Goal: Transaction & Acquisition: Purchase product/service

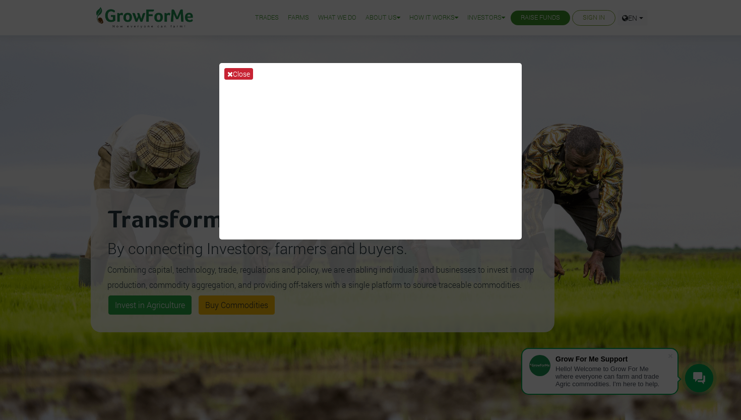
click at [229, 74] on icon at bounding box center [230, 74] width 6 height 7
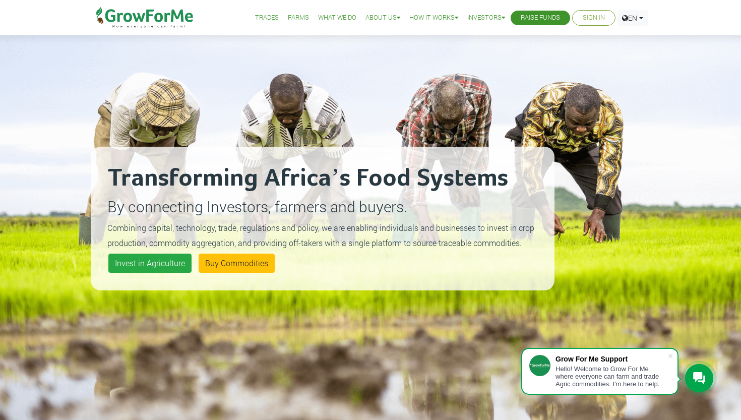
scroll to position [44, 0]
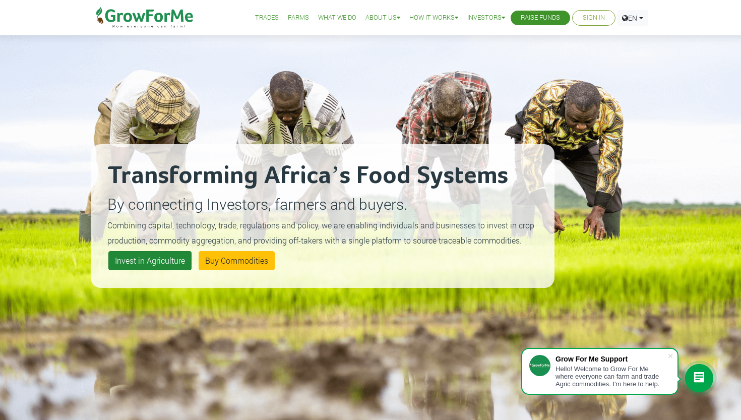
click at [146, 263] on link "Invest in Agriculture" at bounding box center [149, 260] width 83 height 19
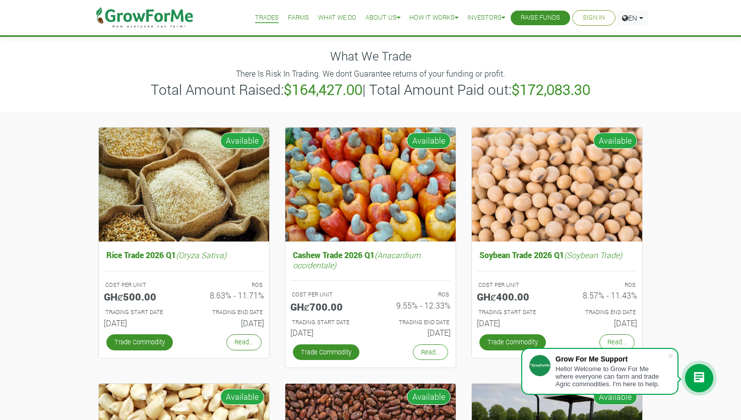
scroll to position [18, 0]
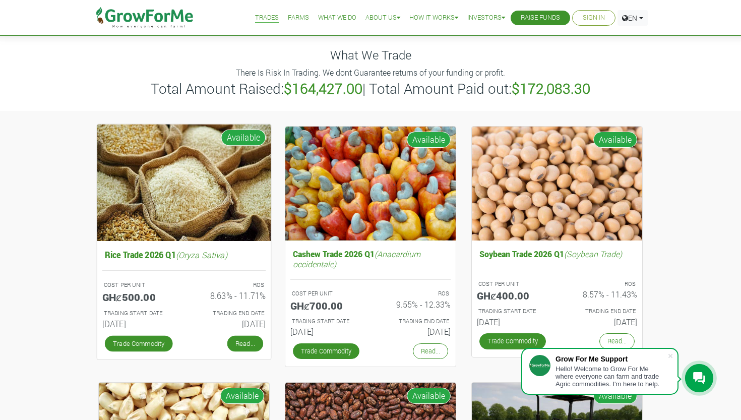
click at [239, 339] on link "Read..." at bounding box center [245, 343] width 36 height 16
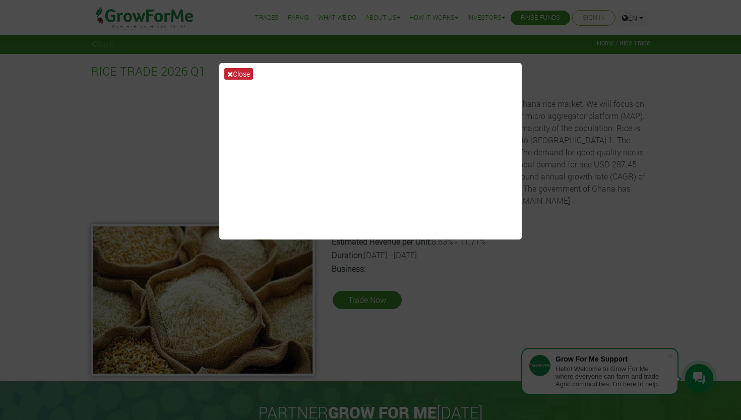
click at [242, 78] on button "Close" at bounding box center [238, 74] width 29 height 12
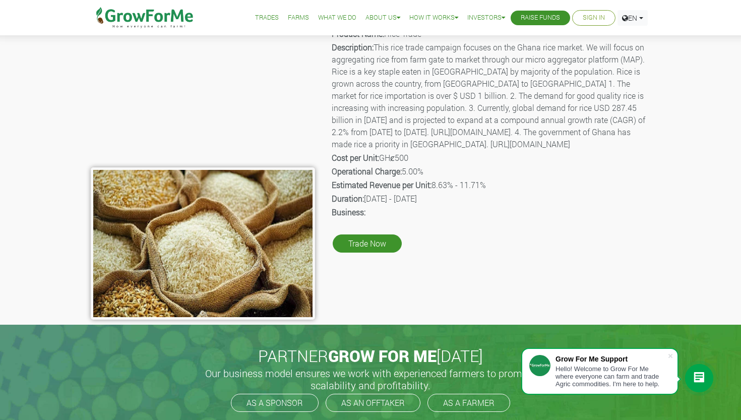
scroll to position [57, 0]
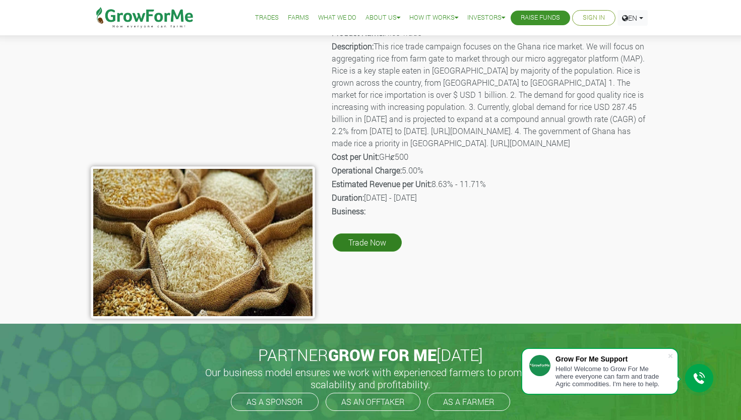
click at [372, 251] on link "Trade Now" at bounding box center [367, 242] width 69 height 18
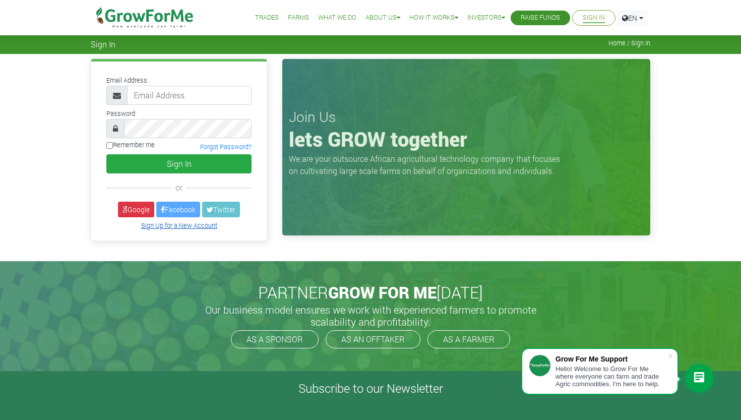
click at [189, 223] on link "Sign Up for a New Account" at bounding box center [179, 225] width 76 height 8
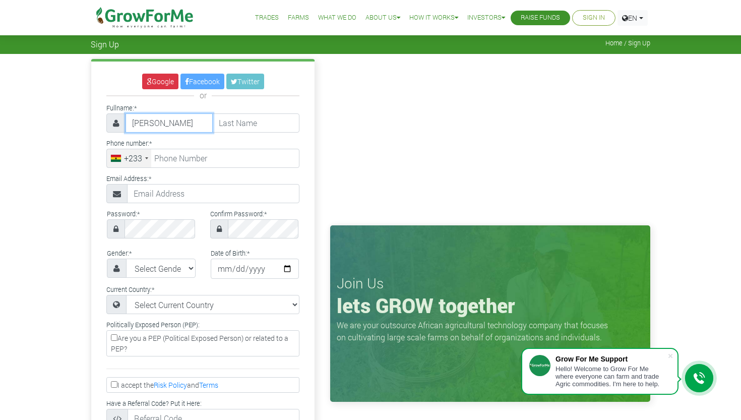
type input "Abraham"
type input "Agboado"
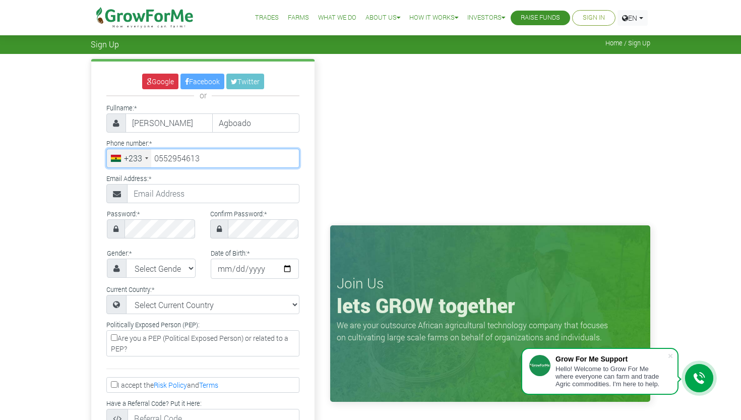
type input "55 295 4613"
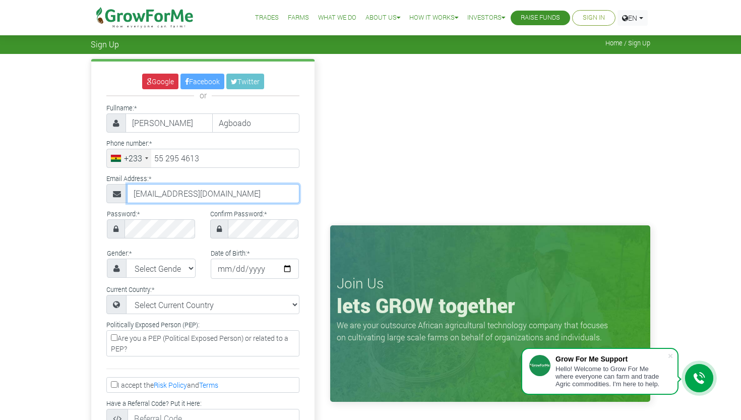
type input "edemkudjo1@gmail.com"
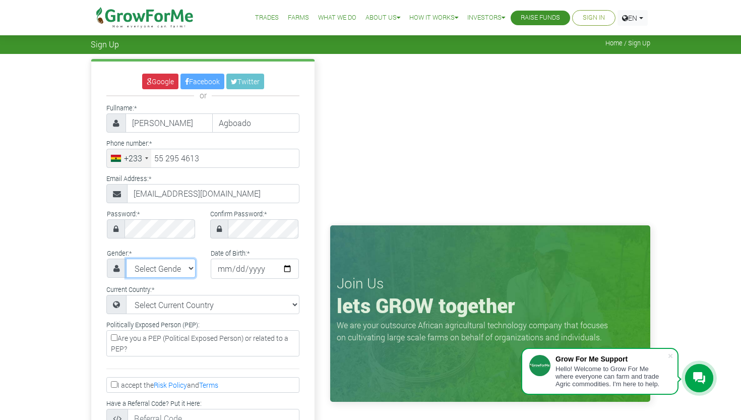
click at [147, 270] on select "Select Gender Female Male" at bounding box center [161, 267] width 70 height 19
select select "Male"
click at [211, 273] on input "date" at bounding box center [255, 268] width 89 height 20
click at [226, 271] on input "date" at bounding box center [255, 268] width 89 height 20
click at [222, 271] on input "date" at bounding box center [255, 268] width 89 height 20
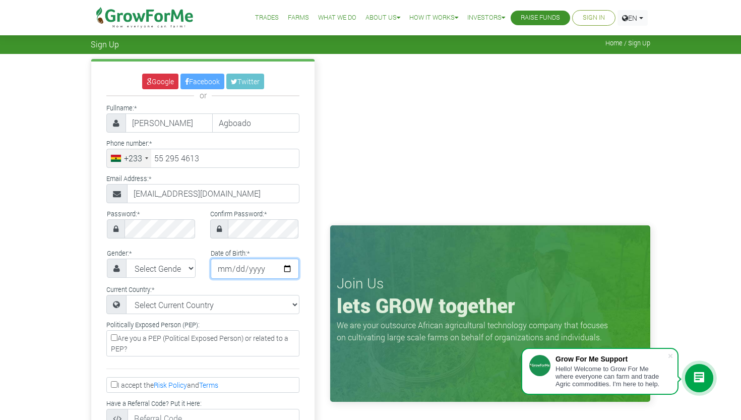
click at [243, 267] on input "date" at bounding box center [255, 268] width 89 height 20
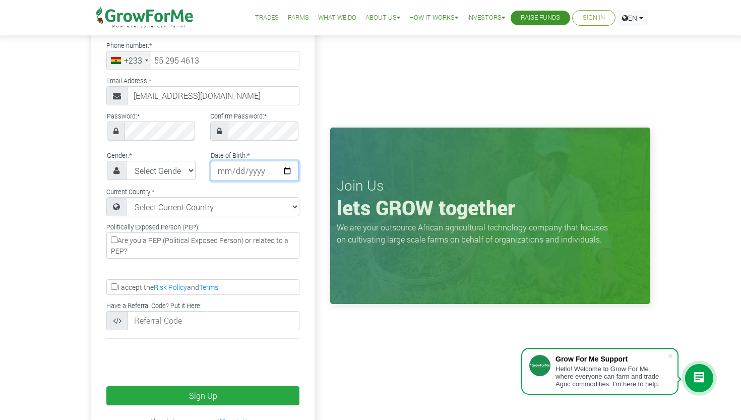
scroll to position [103, 0]
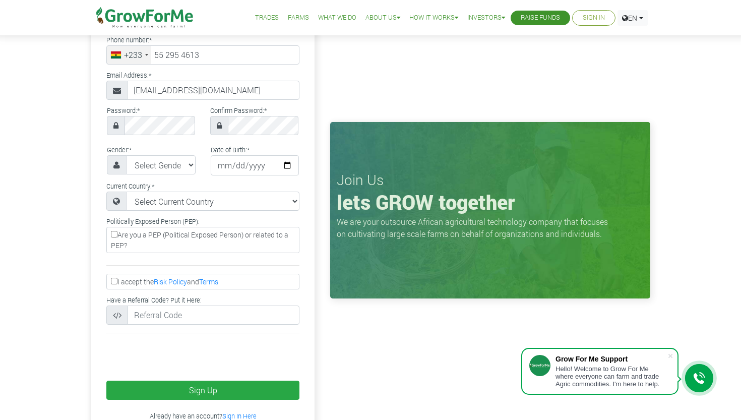
type input "1996-09-05"
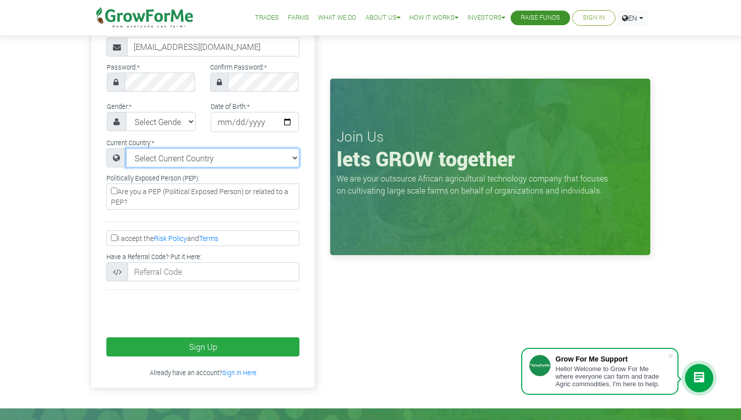
scroll to position [147, 0]
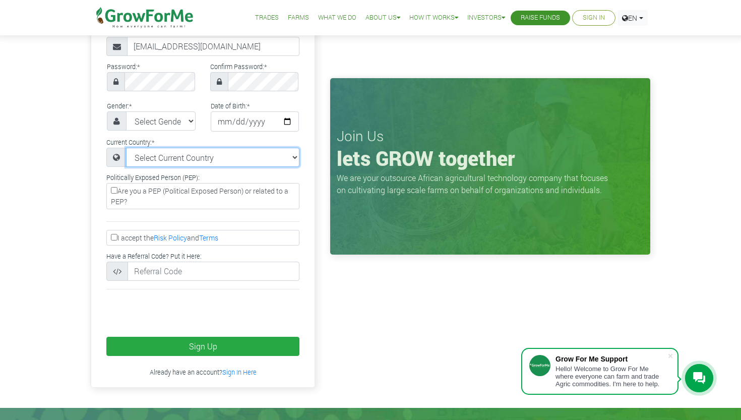
select select "Ghana"
click at [115, 240] on input "I accept the Risk Policy and Terms" at bounding box center [114, 237] width 7 height 7
checkbox input "true"
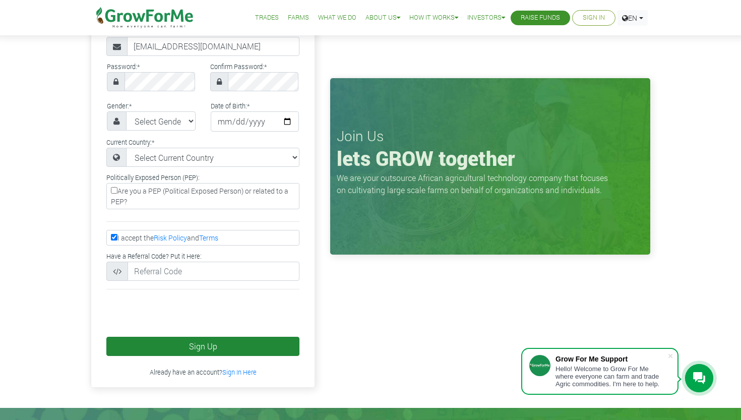
click at [233, 356] on button "Sign Up" at bounding box center [202, 346] width 193 height 19
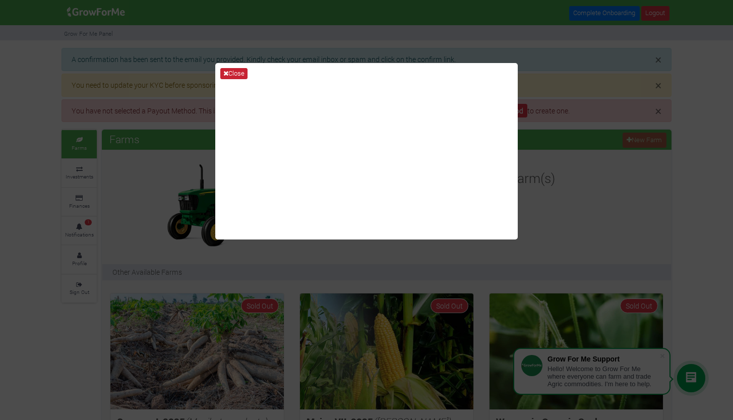
click at [224, 74] on icon at bounding box center [225, 73] width 5 height 7
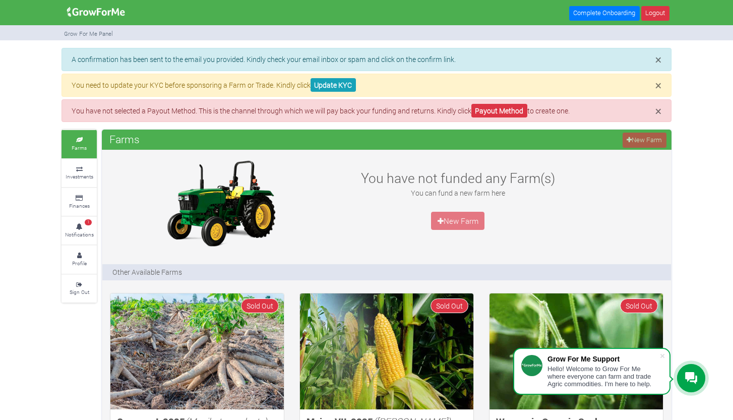
click at [444, 220] on p "New Farm" at bounding box center [457, 221] width 219 height 18
click at [518, 109] on link "Payout Method" at bounding box center [499, 111] width 56 height 14
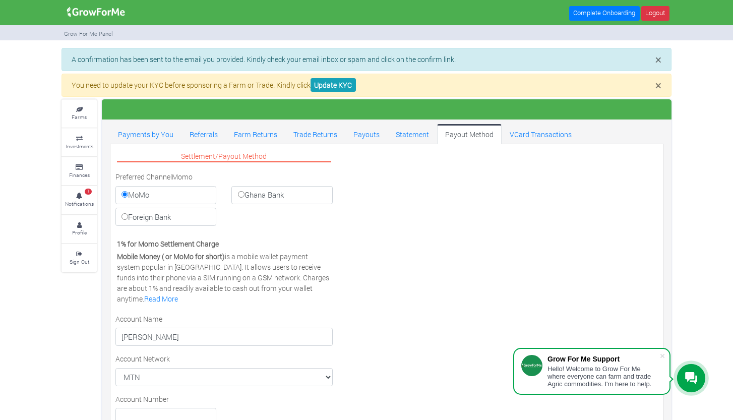
click at [253, 197] on label "Ghana Bank" at bounding box center [281, 195] width 101 height 18
click at [244, 197] on input "Ghana Bank" at bounding box center [241, 194] width 7 height 7
radio input "true"
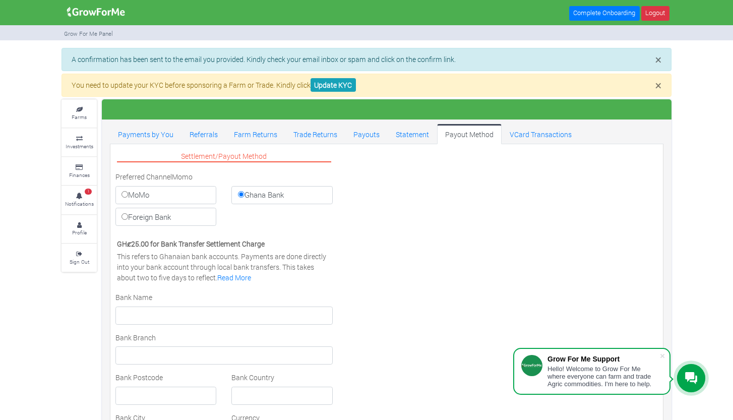
click at [200, 196] on label "MoMo" at bounding box center [165, 195] width 101 height 18
click at [128, 196] on input "MoMo" at bounding box center [124, 194] width 7 height 7
radio input "true"
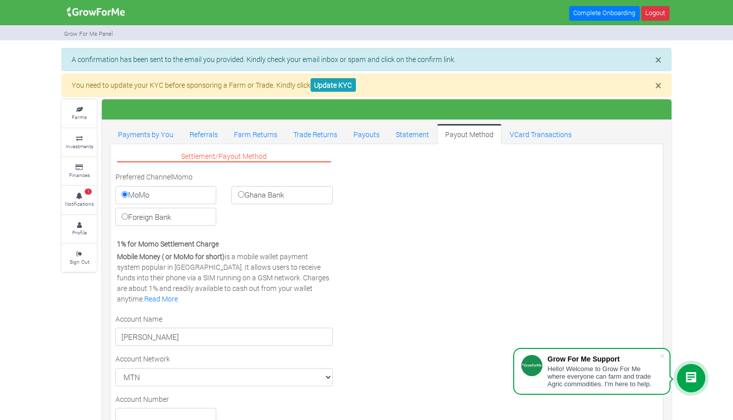
click at [189, 214] on label "Foreign Bank" at bounding box center [165, 217] width 101 height 18
click at [128, 214] on input "Foreign Bank" at bounding box center [124, 216] width 7 height 7
radio input "true"
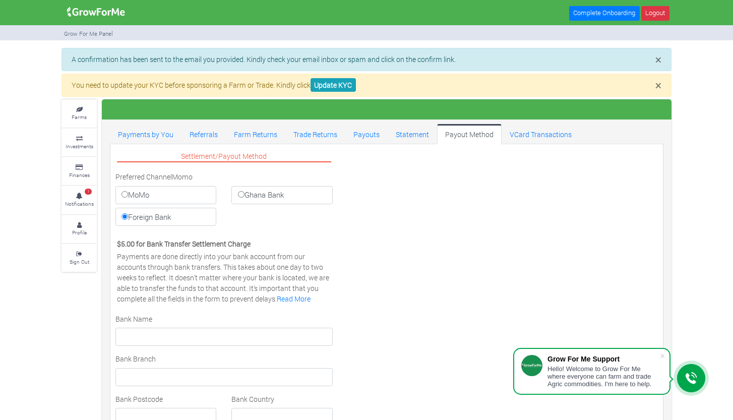
click at [182, 197] on label "MoMo" at bounding box center [165, 195] width 101 height 18
click at [128, 197] on input "MoMo" at bounding box center [124, 194] width 7 height 7
radio input "true"
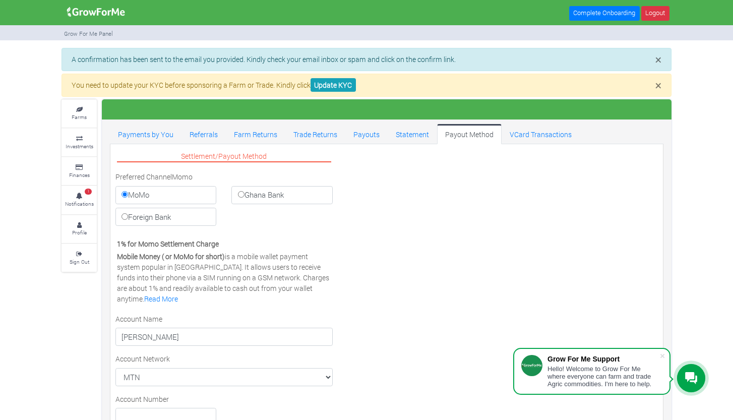
click at [274, 193] on label "Ghana Bank" at bounding box center [281, 195] width 101 height 18
click at [244, 193] on input "Ghana Bank" at bounding box center [241, 194] width 7 height 7
radio input "true"
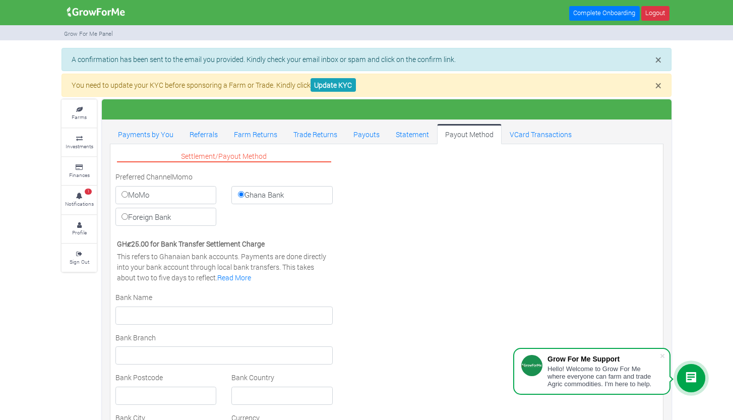
click at [186, 198] on label "MoMo" at bounding box center [165, 195] width 101 height 18
click at [128, 198] on input "MoMo" at bounding box center [124, 194] width 7 height 7
radio input "true"
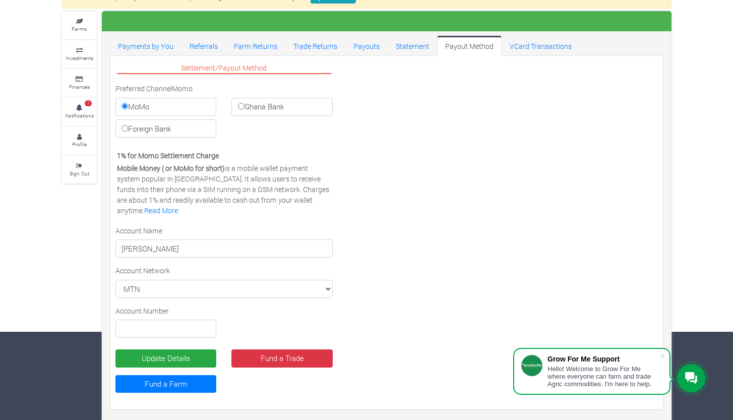
scroll to position [88, 0]
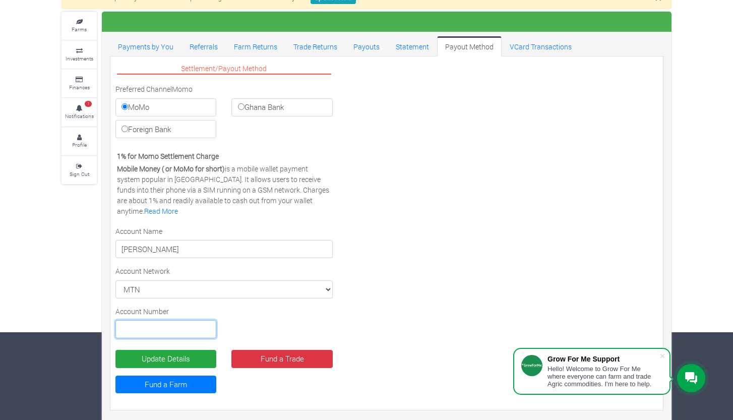
click at [187, 328] on input "text" at bounding box center [165, 329] width 101 height 18
type input "0552954613"
click at [183, 357] on button "Update Details" at bounding box center [165, 359] width 101 height 18
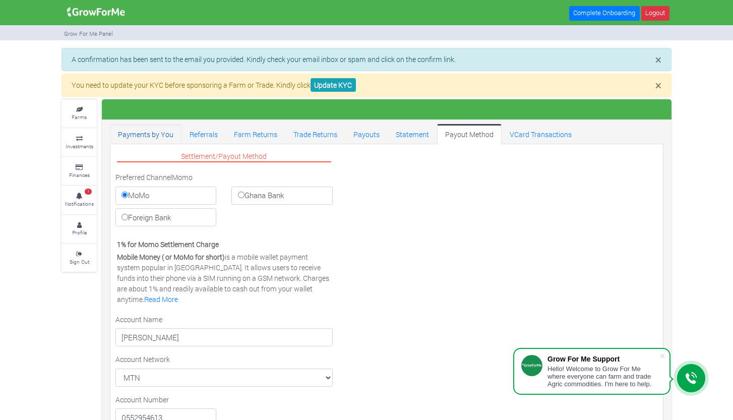
click at [163, 128] on link "Payments by You" at bounding box center [146, 134] width 72 height 20
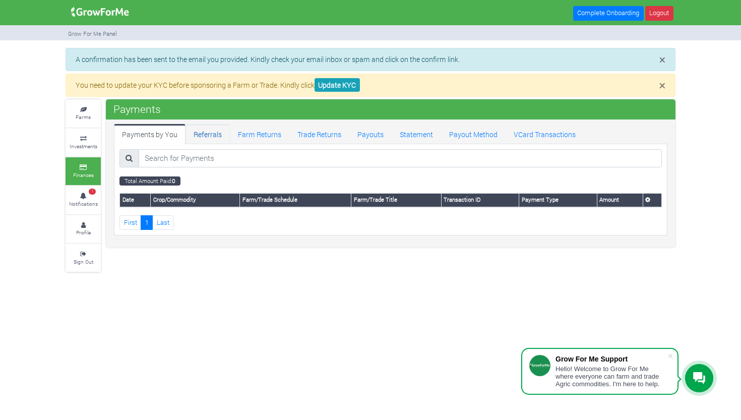
click at [207, 135] on link "Referrals" at bounding box center [207, 134] width 44 height 20
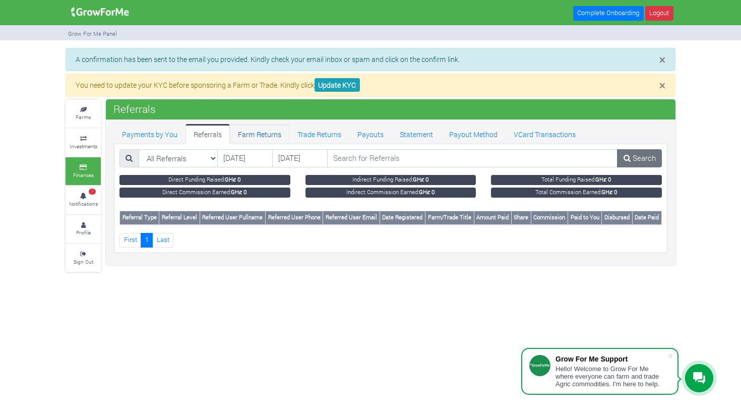
click at [269, 130] on link "Farm Returns" at bounding box center [259, 134] width 59 height 20
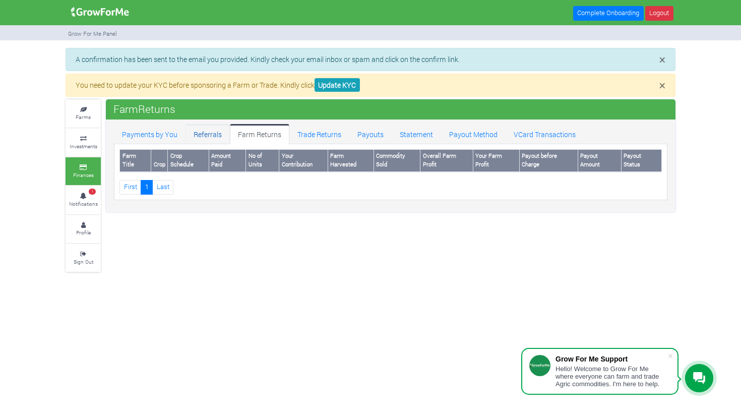
click at [203, 139] on link "Referrals" at bounding box center [207, 134] width 44 height 20
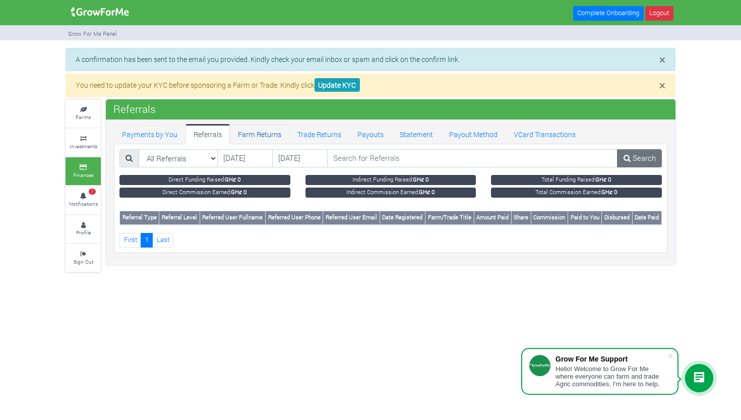
click at [269, 134] on link "Farm Returns" at bounding box center [259, 134] width 59 height 20
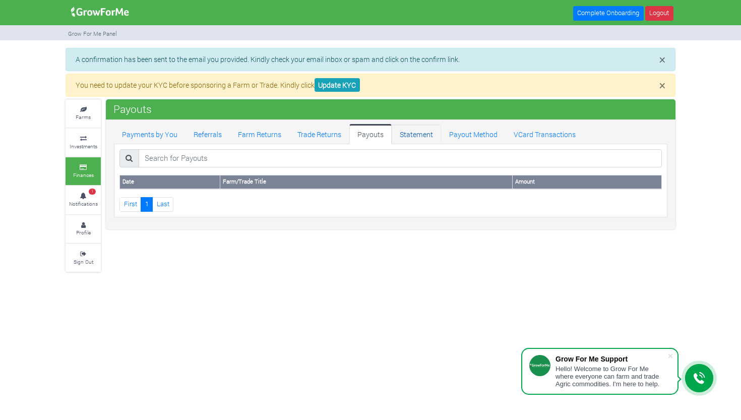
click at [413, 136] on link "Statement" at bounding box center [416, 134] width 49 height 20
click at [456, 137] on link "Payout Method" at bounding box center [473, 134] width 64 height 20
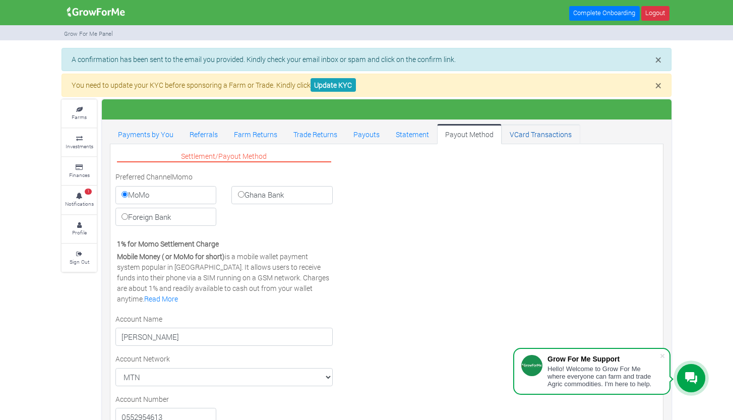
click at [531, 139] on link "VCard Transactions" at bounding box center [540, 134] width 78 height 20
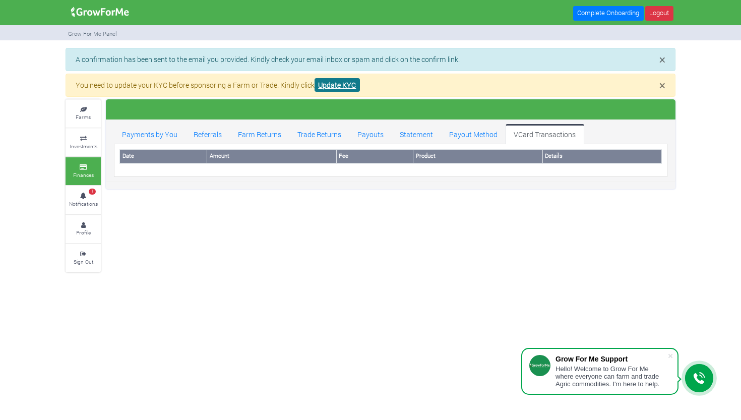
click at [346, 88] on link "Update KYC" at bounding box center [336, 85] width 45 height 14
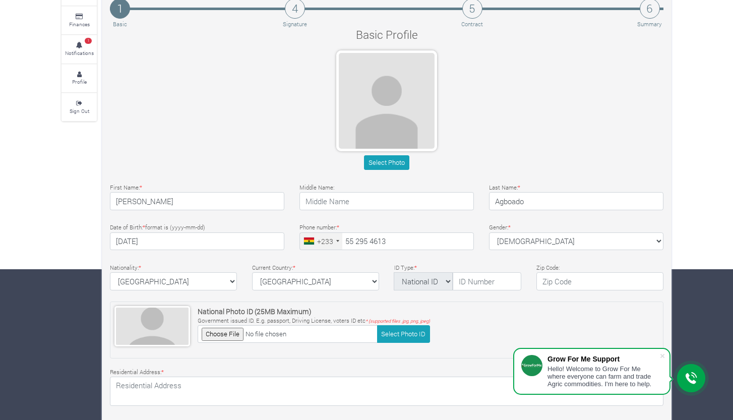
scroll to position [153, 0]
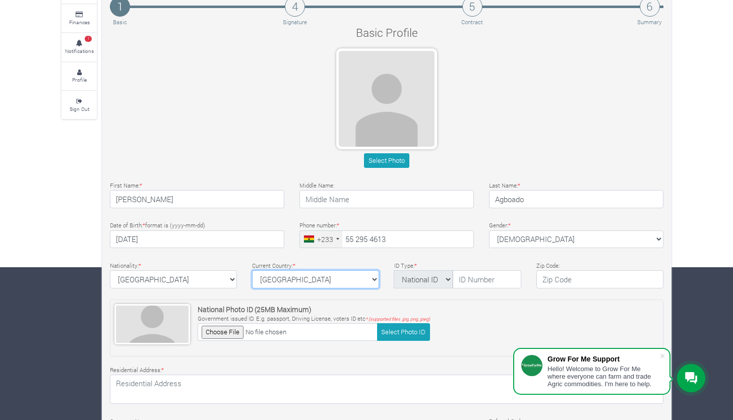
select select "Germany"
click at [477, 281] on input "text" at bounding box center [486, 279] width 69 height 18
type input "GHA-006003313-3"
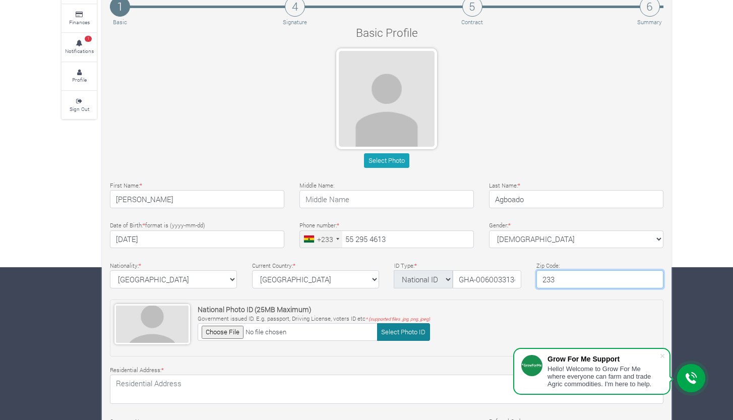
type input "233"
click at [400, 331] on button "Select Photo ID" at bounding box center [403, 332] width 53 height 18
type input "C:\fakepath\IMG_3074.jpeg"
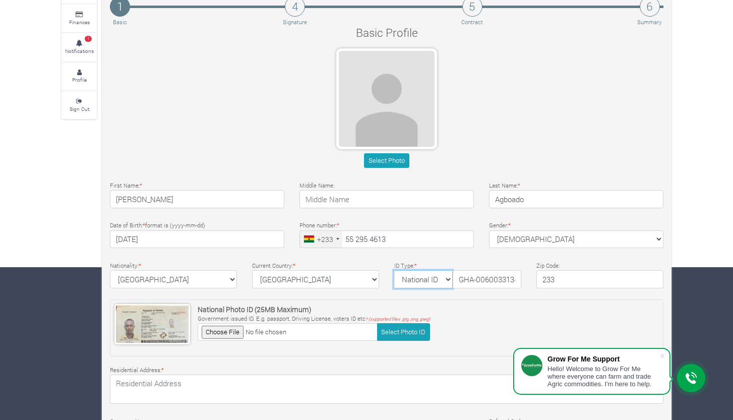
click at [432, 275] on select "National ID Ghana ID Passport Drivers" at bounding box center [423, 279] width 59 height 18
select select "Passport"
click at [456, 280] on input "GHA-006003313-3" at bounding box center [486, 279] width 69 height 18
type input "G"
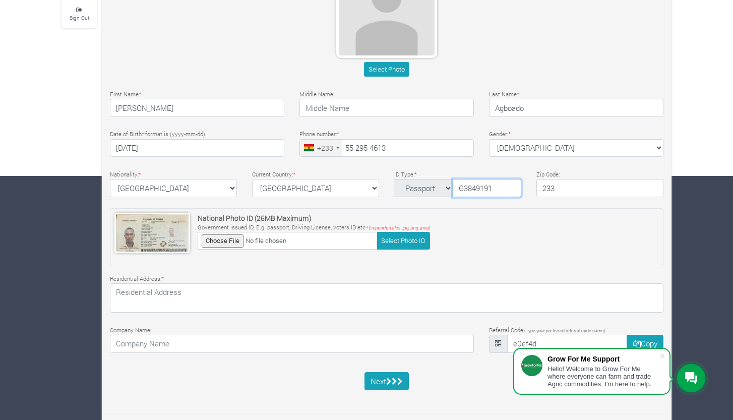
scroll to position [243, 0]
type input "G3849191"
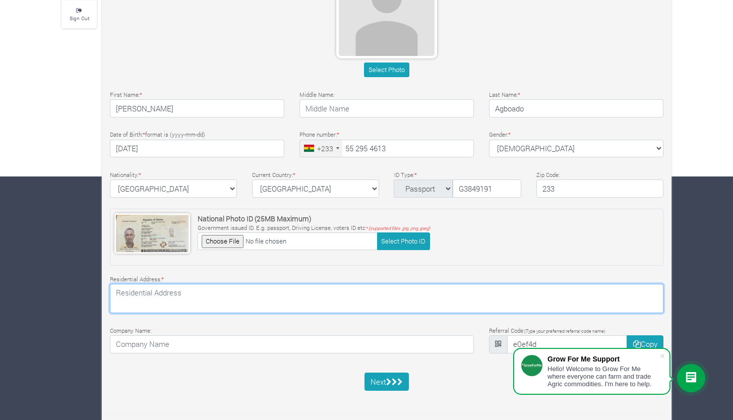
click at [271, 300] on textarea at bounding box center [386, 298] width 553 height 29
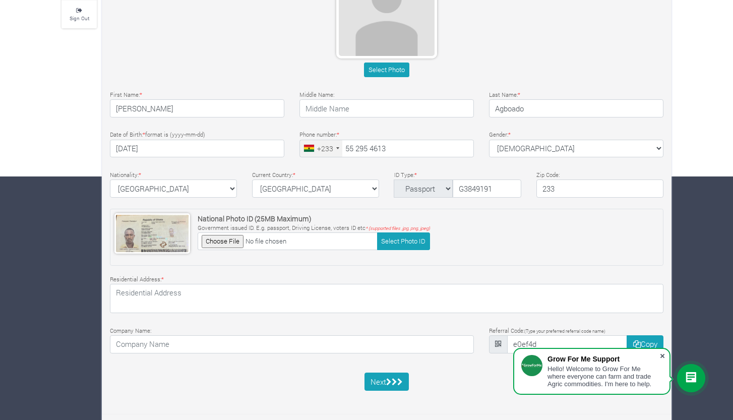
click at [662, 355] on span at bounding box center [662, 356] width 10 height 10
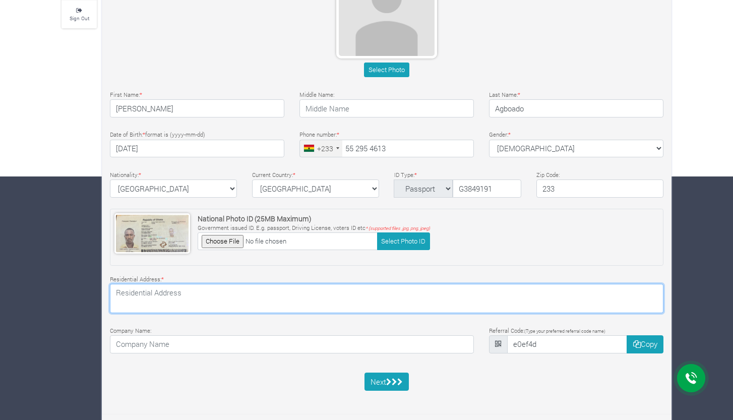
click at [414, 289] on textarea at bounding box center [386, 298] width 553 height 29
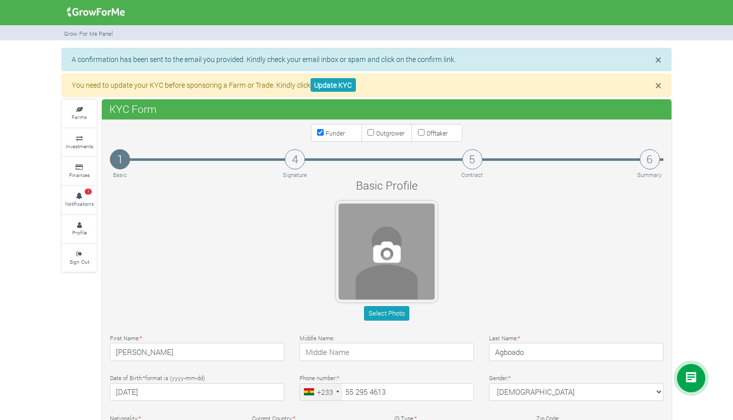
scroll to position [0, 0]
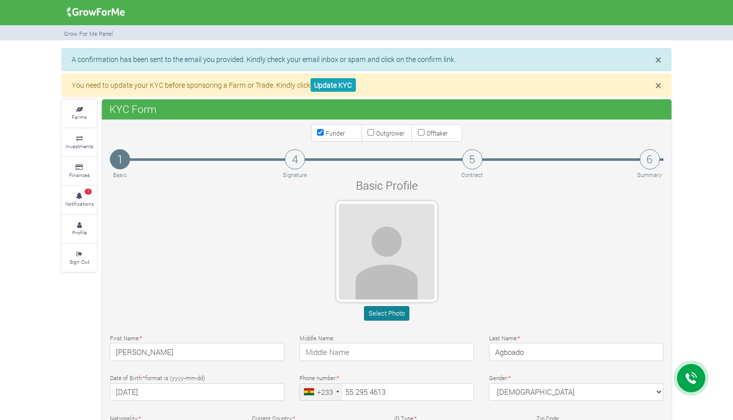
click at [388, 311] on button "Select Photo" at bounding box center [386, 313] width 45 height 15
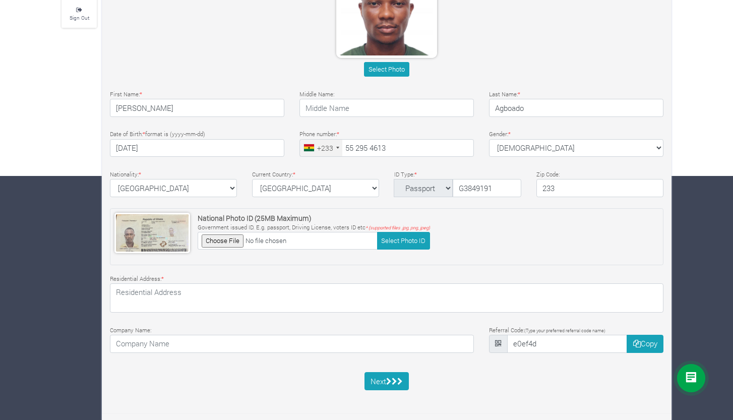
scroll to position [243, 0]
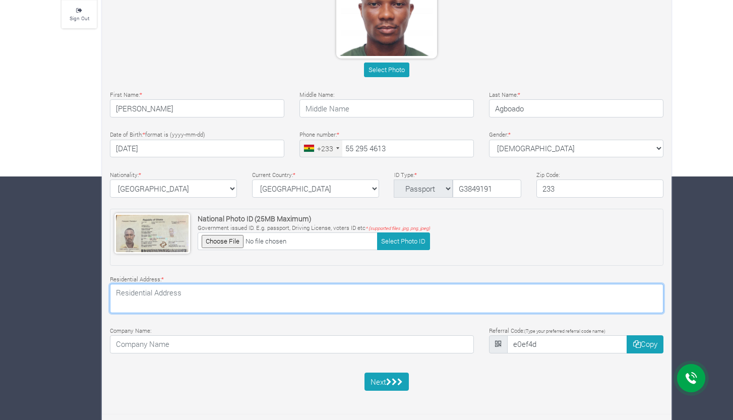
click at [189, 296] on textarea at bounding box center [386, 298] width 553 height 29
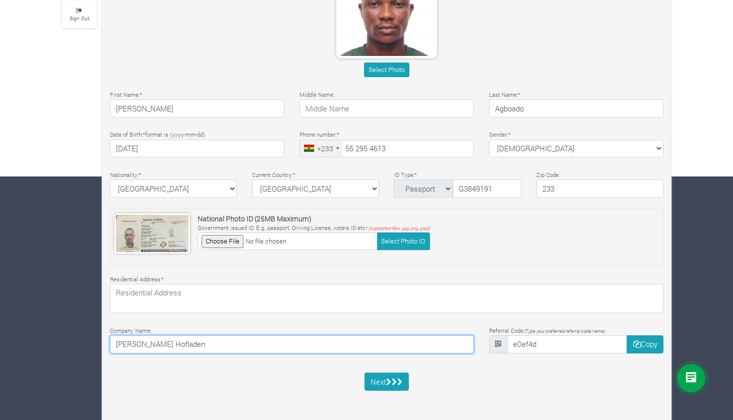
type input "Heckler's Hofladen"
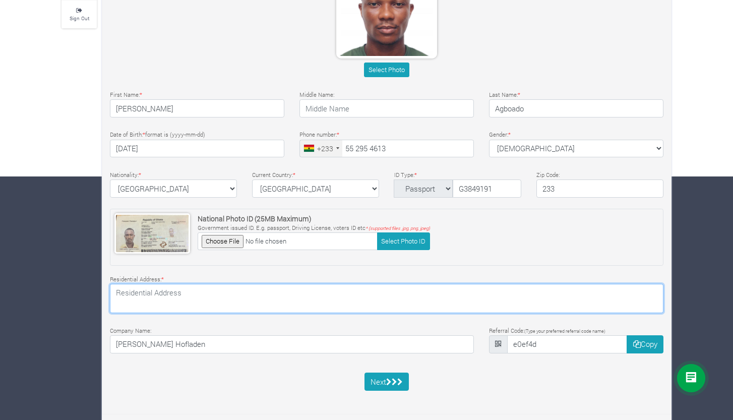
click at [270, 300] on textarea at bounding box center [386, 298] width 553 height 29
type textarea "Beckenhofe 1 Sauldorf 88605"
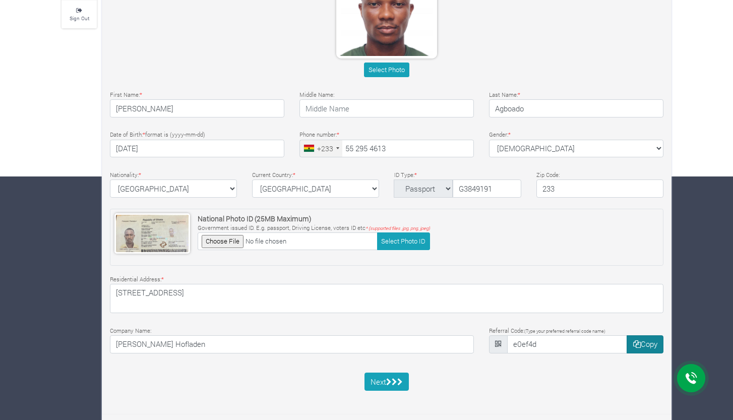
click at [634, 340] on icon "button" at bounding box center [637, 344] width 8 height 8
click at [650, 347] on button "Copy" at bounding box center [644, 344] width 37 height 18
click at [398, 375] on button "Next" at bounding box center [386, 381] width 45 height 18
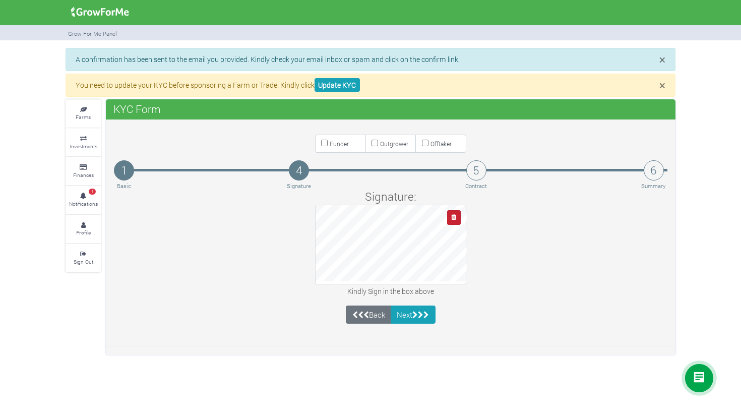
click at [453, 217] on icon "button" at bounding box center [453, 217] width 5 height 7
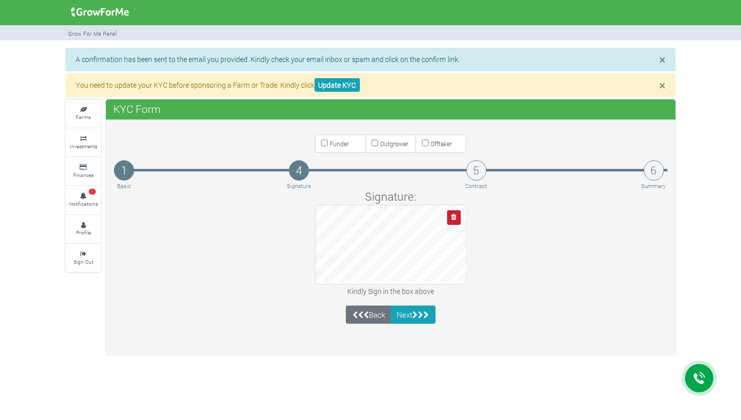
click at [453, 217] on icon "button" at bounding box center [453, 217] width 5 height 7
click at [414, 314] on button "Next" at bounding box center [413, 314] width 45 height 18
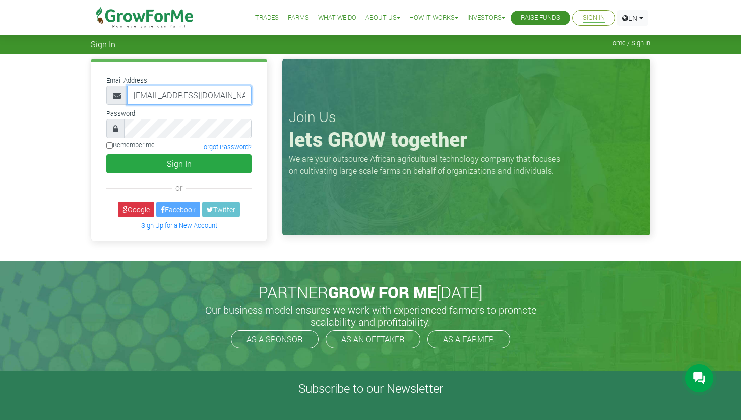
type input "[EMAIL_ADDRESS][DOMAIN_NAME]"
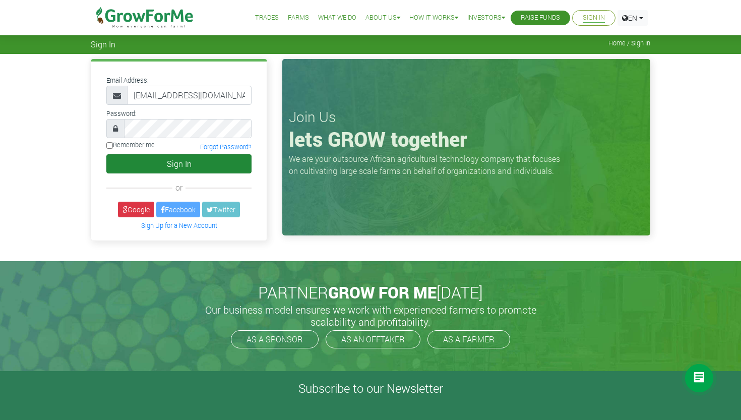
click at [165, 171] on button "Sign In" at bounding box center [178, 163] width 145 height 19
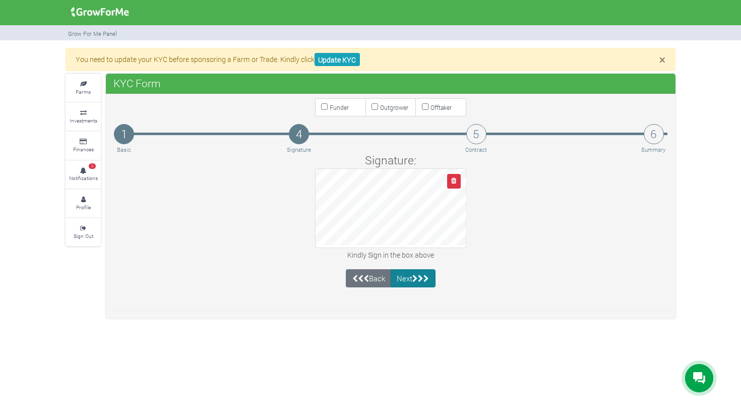
click at [406, 274] on button "Next" at bounding box center [413, 278] width 45 height 18
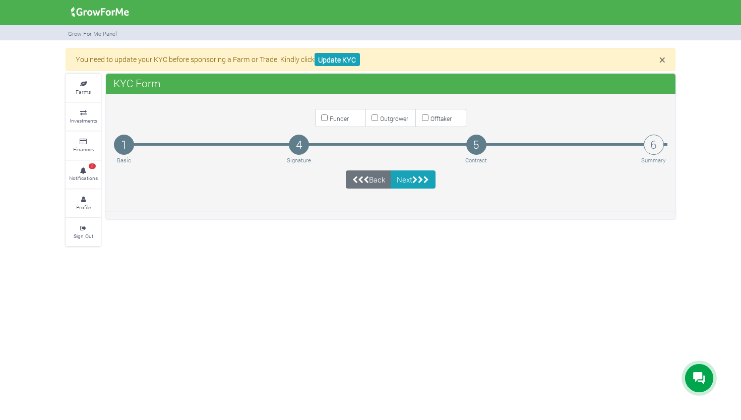
click at [327, 117] on input "Funder" at bounding box center [324, 117] width 7 height 7
checkbox input "true"
click at [419, 183] on button "Next" at bounding box center [413, 179] width 45 height 18
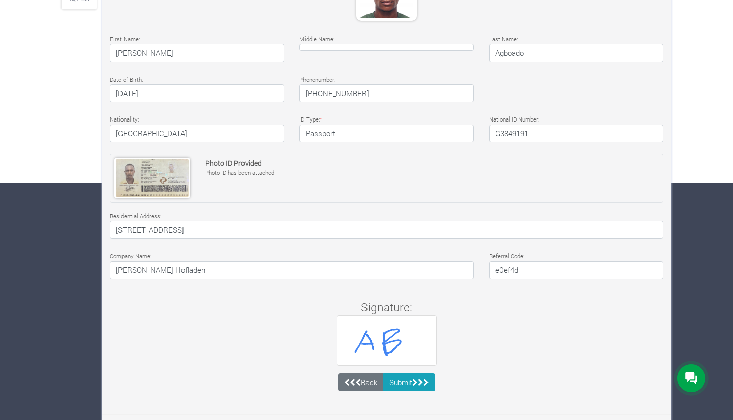
scroll to position [236, 0]
click at [408, 381] on button "Submit" at bounding box center [409, 382] width 52 height 18
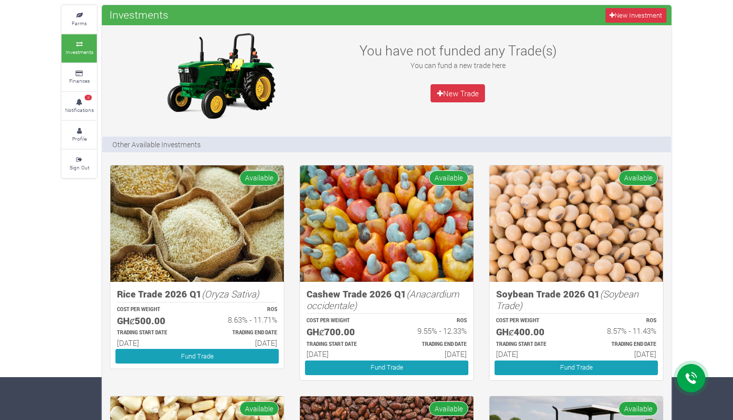
scroll to position [58, 0]
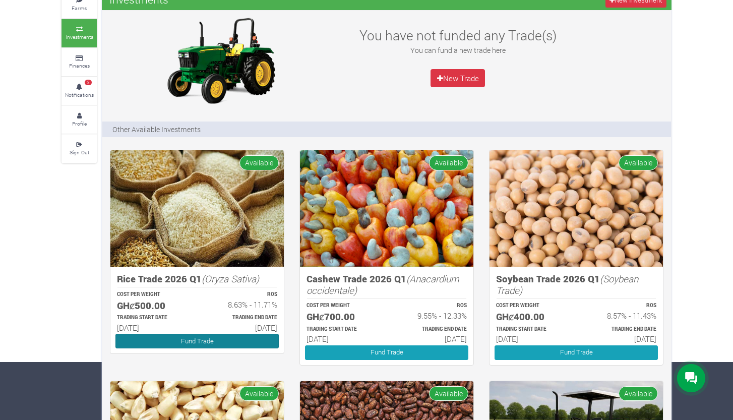
click at [206, 341] on link "Fund Trade" at bounding box center [196, 341] width 163 height 15
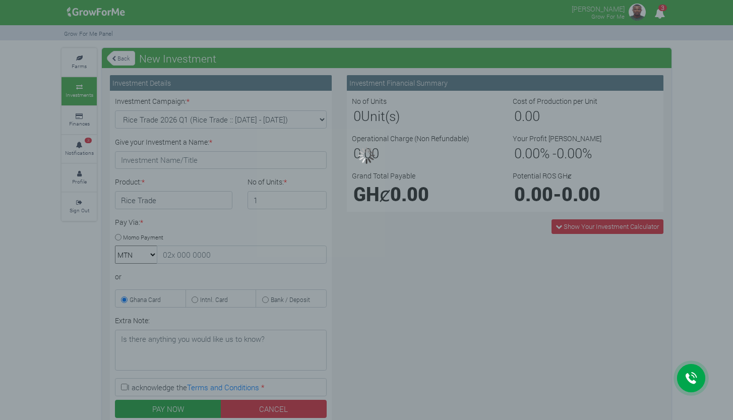
type input "1"
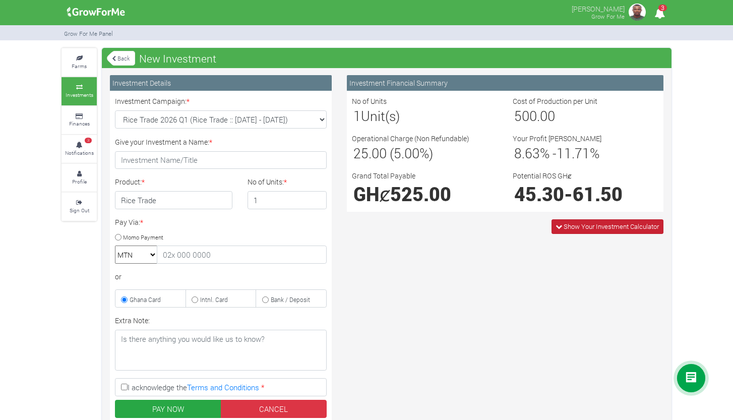
click at [569, 227] on span "Show Your Investment Calculator" at bounding box center [610, 226] width 95 height 9
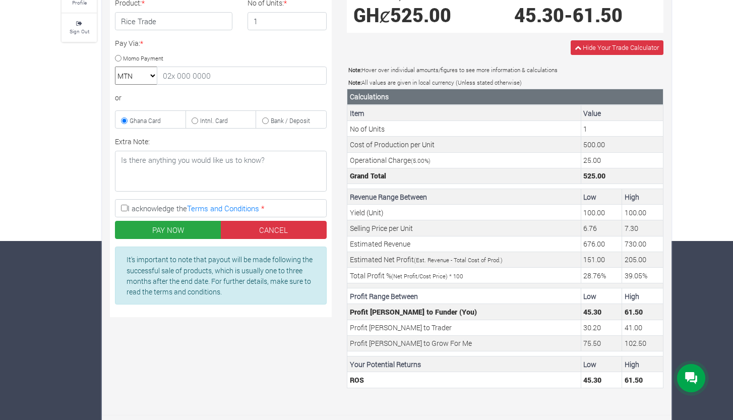
scroll to position [178, 0]
click at [125, 208] on input "I acknowledge the Terms and Conditions *" at bounding box center [124, 208] width 7 height 7
checkbox input "true"
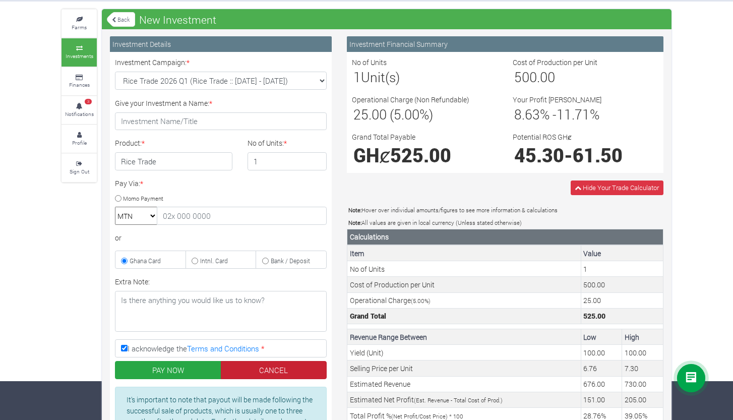
scroll to position [34, 0]
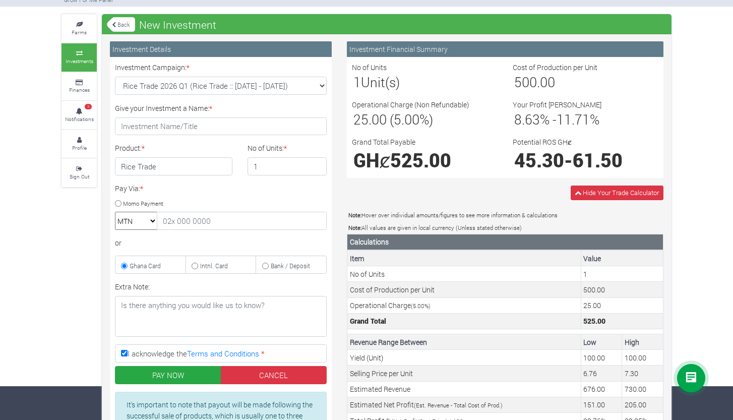
click at [117, 202] on input "Momo Payment" at bounding box center [118, 203] width 7 height 7
radio input "true"
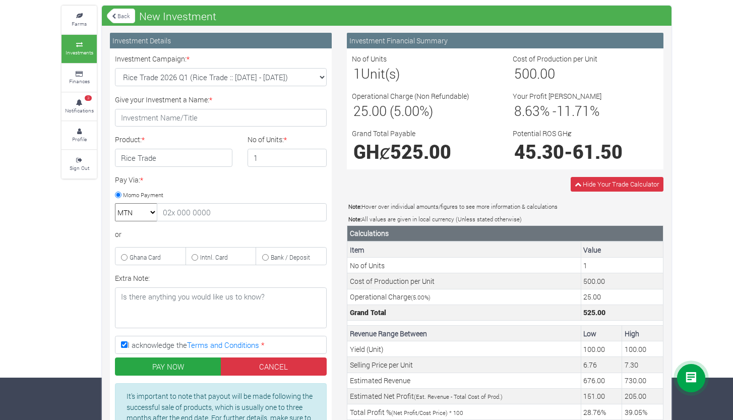
scroll to position [44, 0]
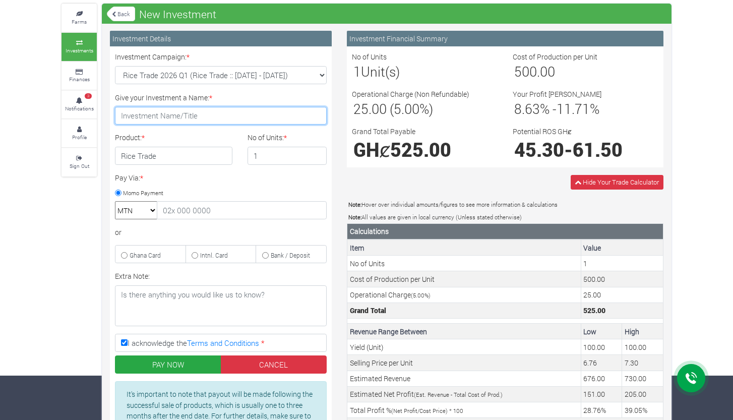
click at [169, 110] on input "Give your Investment a Name: *" at bounding box center [221, 116] width 212 height 18
type input "Trial"
click at [238, 183] on div "Pay Via: * Momo Payment MTN Telecel Airtel Tigo or Ghana Card Intnl. Card" at bounding box center [220, 217] width 227 height 91
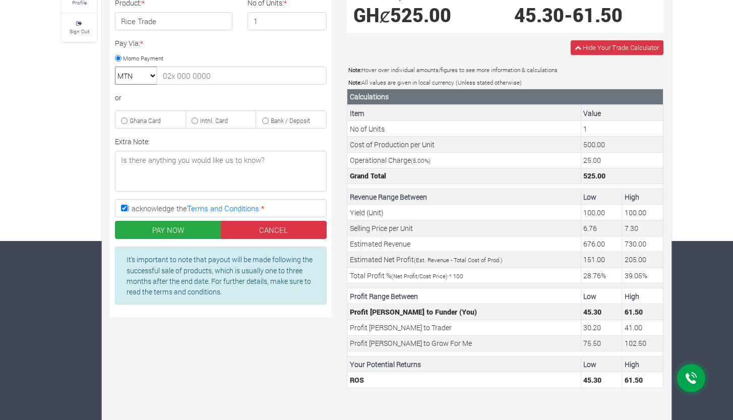
scroll to position [178, 0]
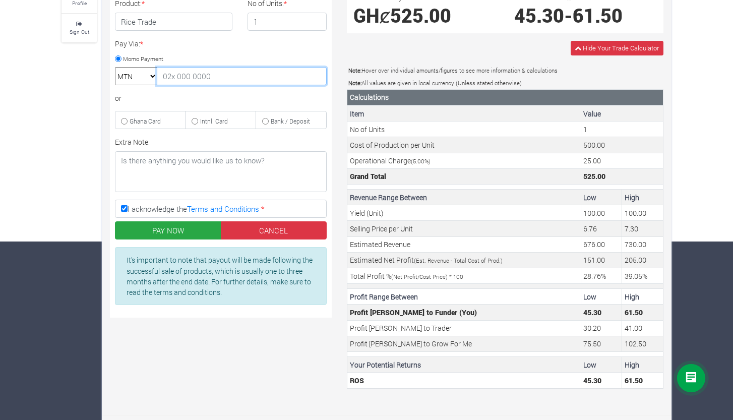
click at [226, 80] on input "text" at bounding box center [242, 76] width 170 height 18
type input "0552954613"
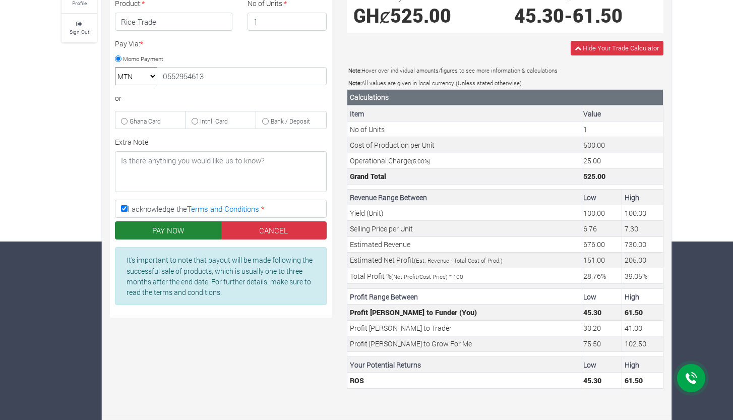
click at [176, 229] on button "PAY NOW" at bounding box center [168, 230] width 106 height 18
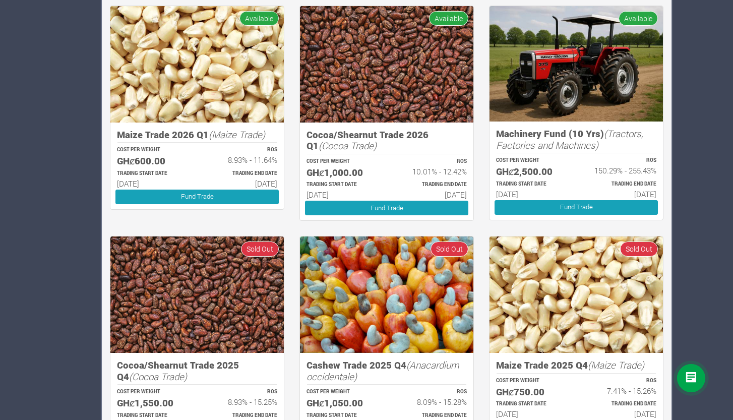
scroll to position [510, 0]
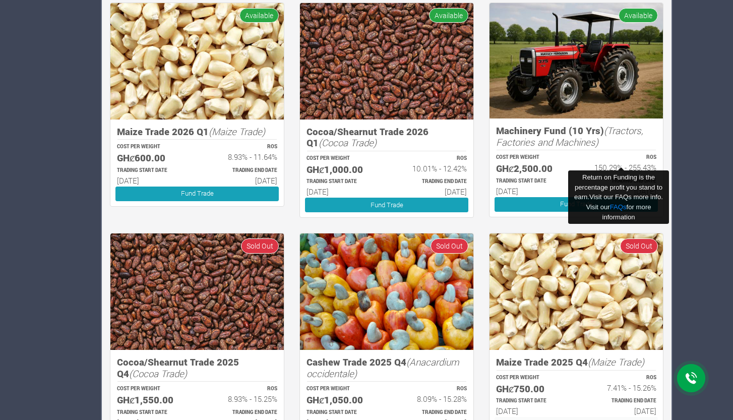
click at [592, 163] on h6 "150.29% - 255.43%" at bounding box center [620, 167] width 71 height 9
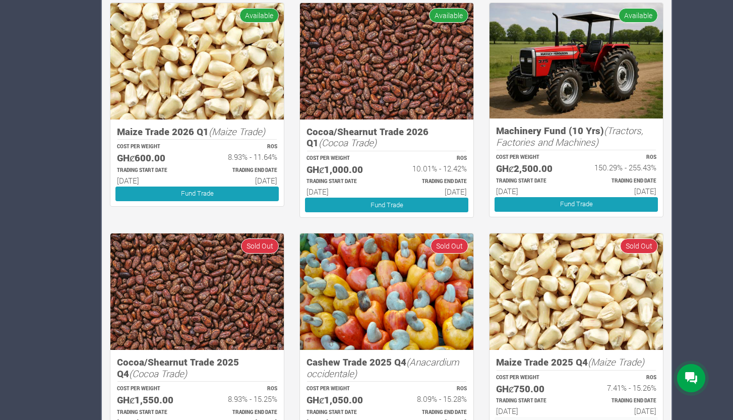
click at [600, 138] on h5 "Machinery Fund (10 Yrs) (Tractors, Factories and Machines)" at bounding box center [576, 136] width 160 height 23
click at [590, 84] on img at bounding box center [575, 60] width 173 height 115
click at [551, 177] on p "TRADING START DATE" at bounding box center [531, 181] width 71 height 8
click at [602, 199] on link "Fund Trade" at bounding box center [575, 204] width 163 height 15
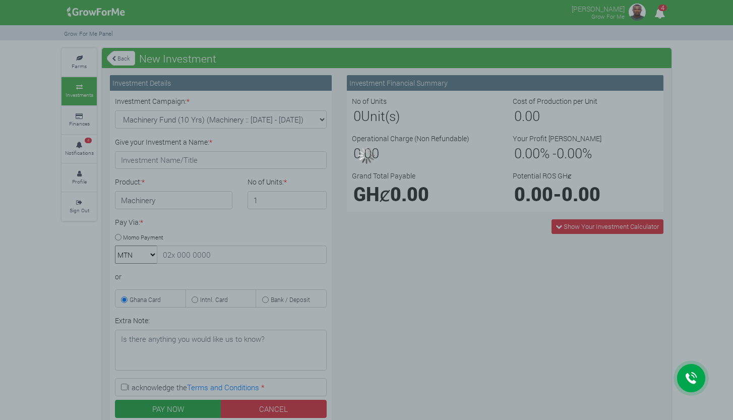
type input "1"
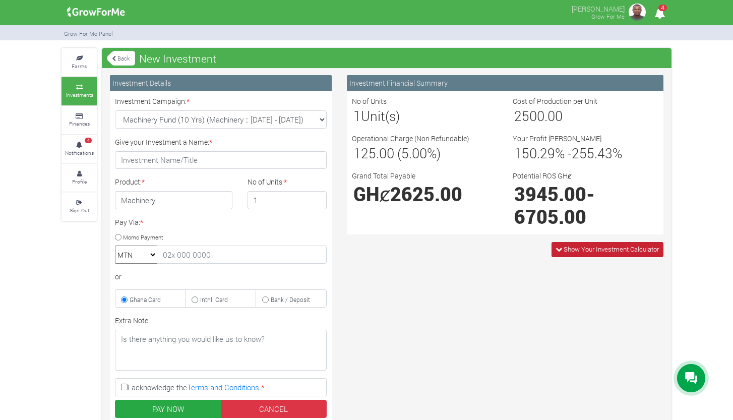
click at [588, 247] on span "Show Your Investment Calculator" at bounding box center [610, 248] width 95 height 9
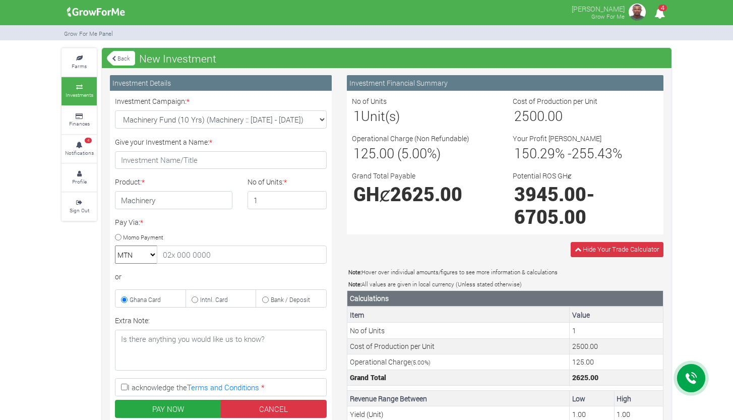
click at [119, 55] on link "Back" at bounding box center [121, 58] width 28 height 17
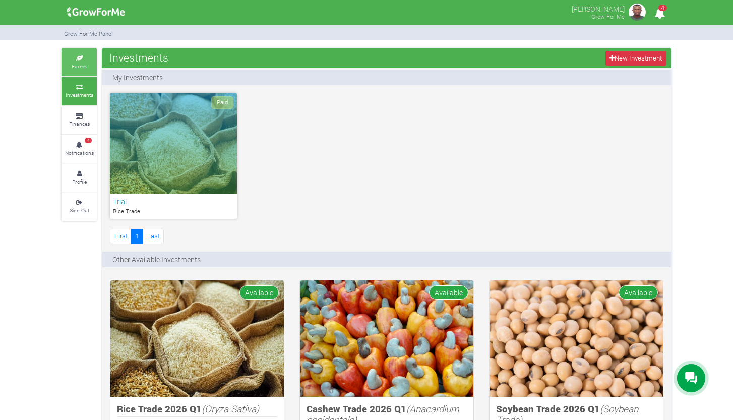
click at [75, 64] on small "Farms" at bounding box center [79, 65] width 15 height 7
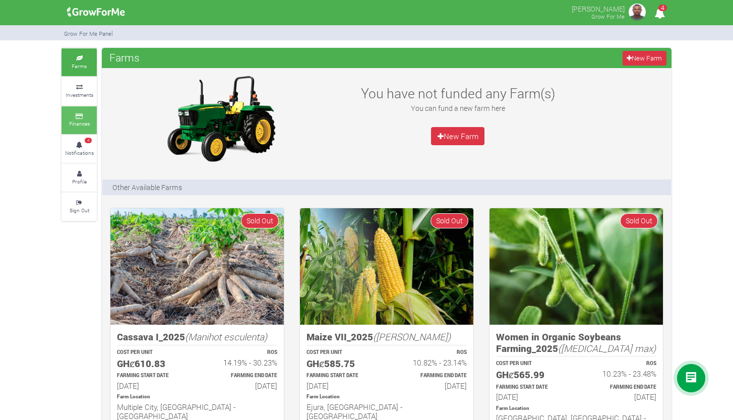
click at [85, 114] on icon at bounding box center [79, 116] width 30 height 5
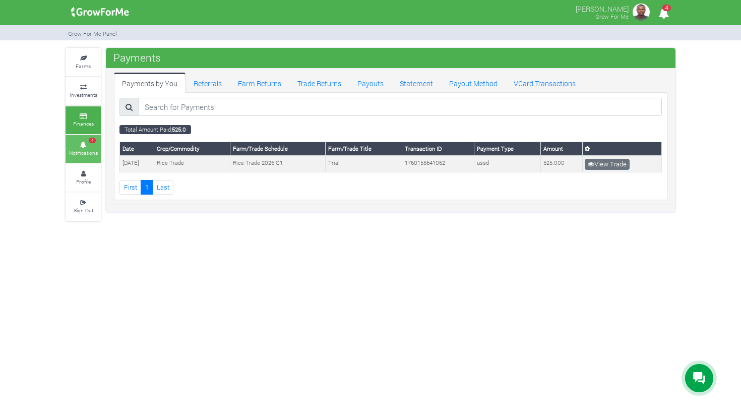
click at [90, 138] on span "4" at bounding box center [92, 141] width 7 height 6
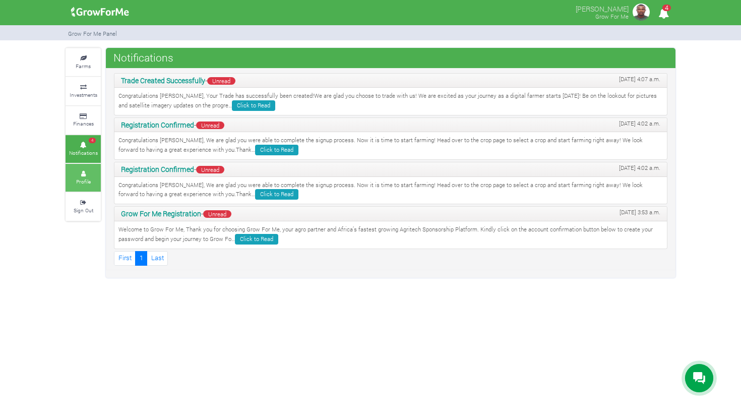
click at [86, 180] on link "Profile" at bounding box center [83, 178] width 35 height 28
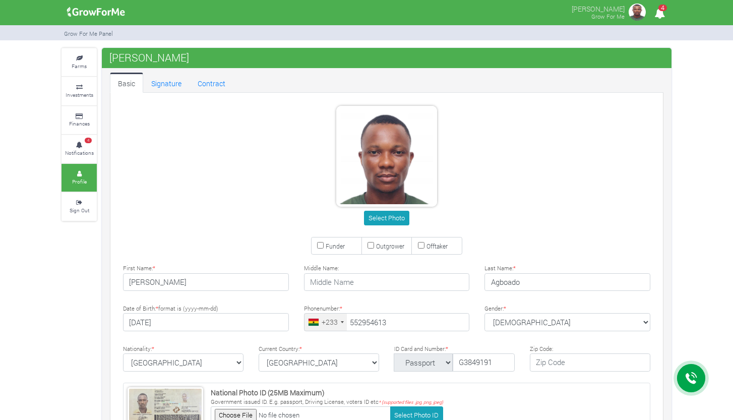
type input "55 295 4613"
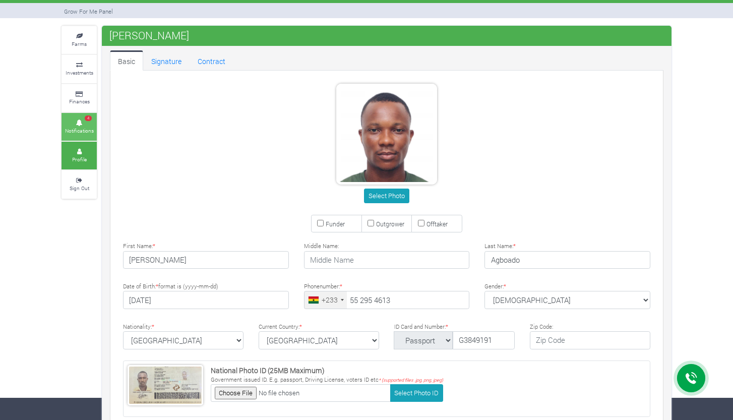
click at [86, 116] on span "4" at bounding box center [88, 118] width 7 height 6
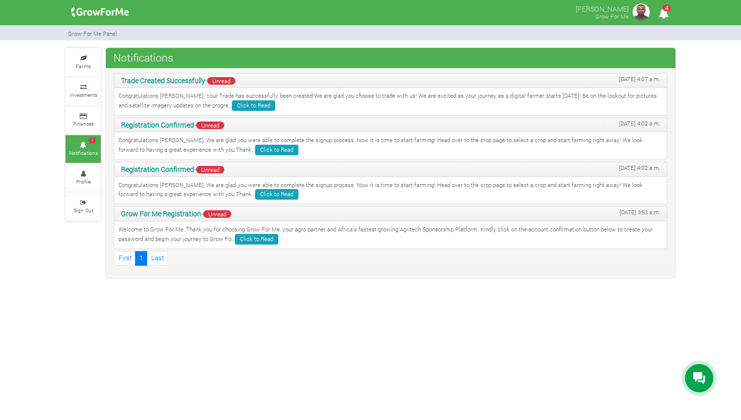
click at [227, 82] on span "Unread" at bounding box center [221, 81] width 28 height 8
click at [232, 104] on link "Click to Read" at bounding box center [253, 105] width 43 height 11
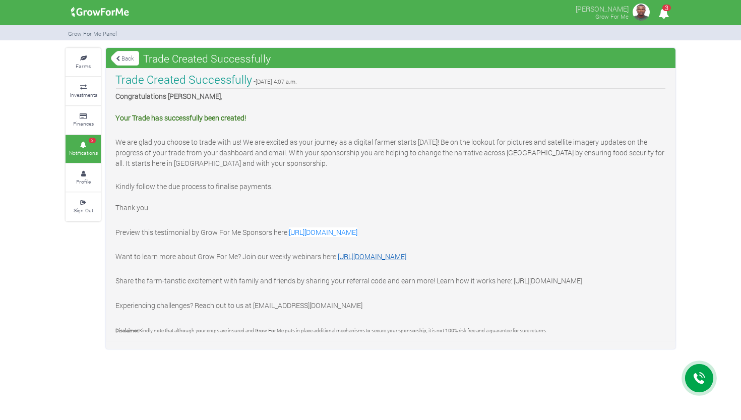
click at [381, 256] on link "https://www.growforme.com/en/registration" at bounding box center [372, 256] width 69 height 10
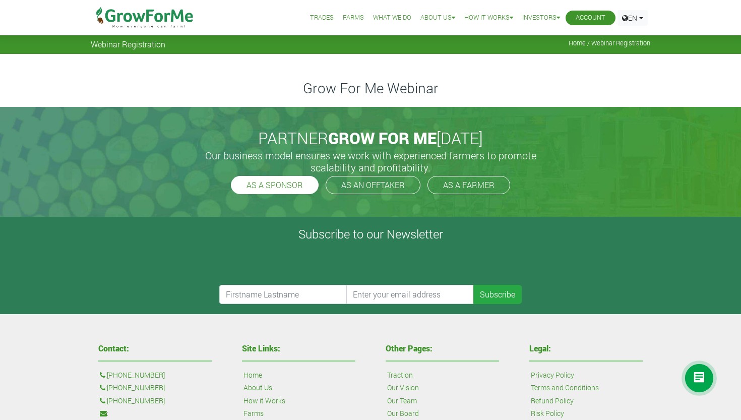
click at [303, 178] on link "AS A SPONSOR" at bounding box center [275, 185] width 88 height 18
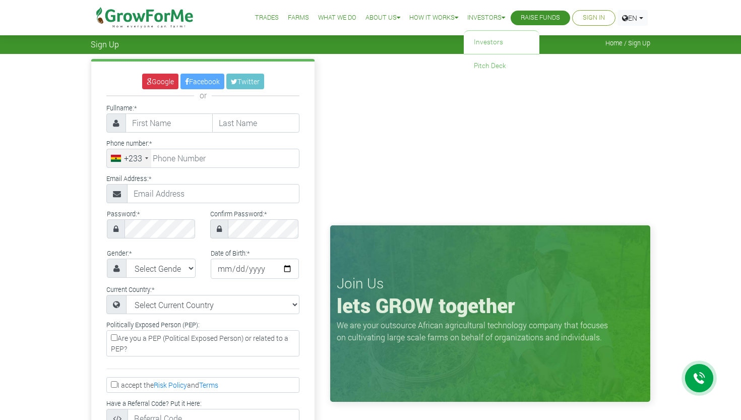
click at [484, 12] on li "Investors Investors Pitch Deck" at bounding box center [486, 18] width 45 height 36
click at [481, 17] on link "Investors" at bounding box center [486, 18] width 38 height 11
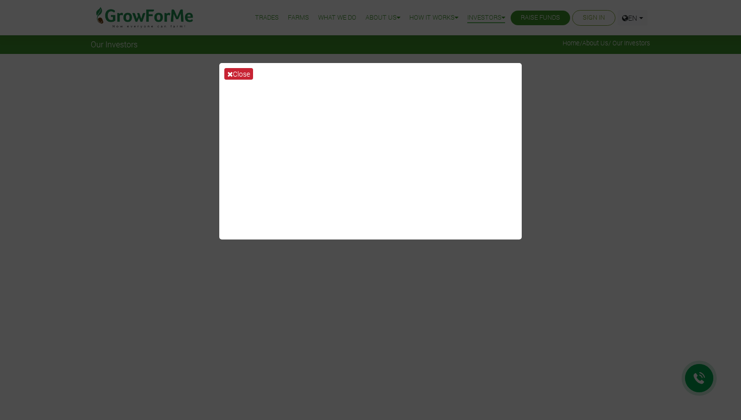
click at [234, 75] on button "Close" at bounding box center [238, 74] width 29 height 12
